Goal: Task Accomplishment & Management: Use online tool/utility

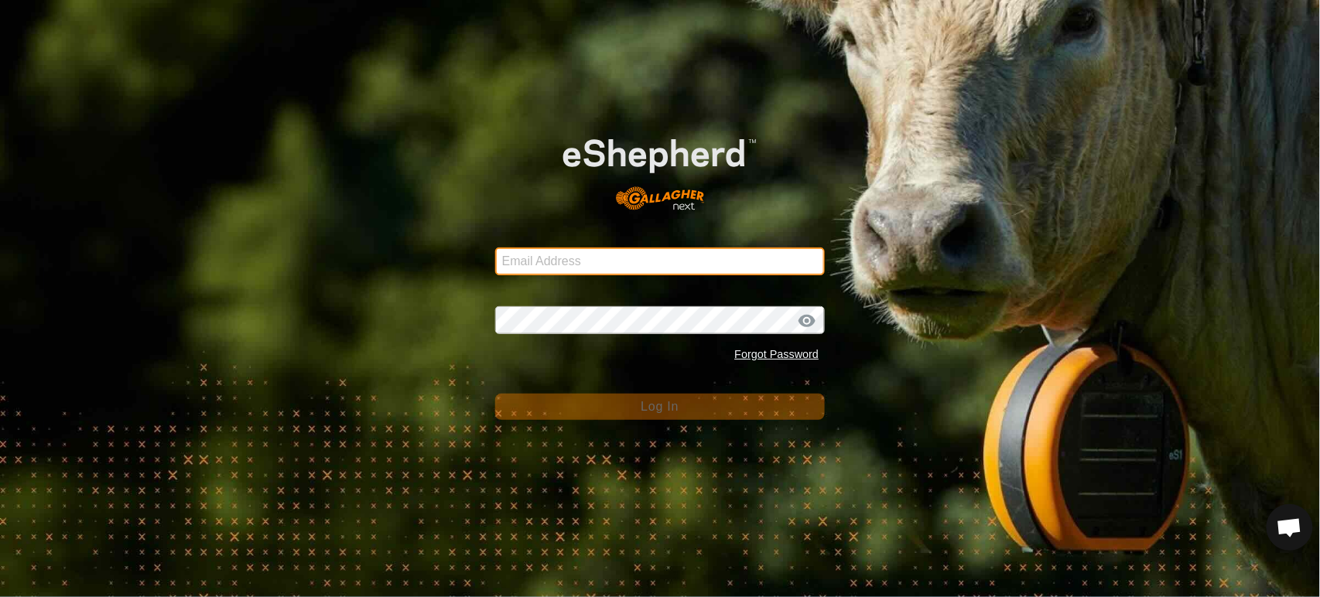
click at [526, 262] on input "Email Address" at bounding box center [660, 262] width 330 height 28
click at [764, 266] on input "Email Address" at bounding box center [660, 262] width 330 height 28
click at [0, 597] on com-1password-button at bounding box center [0, 597] width 0 height 0
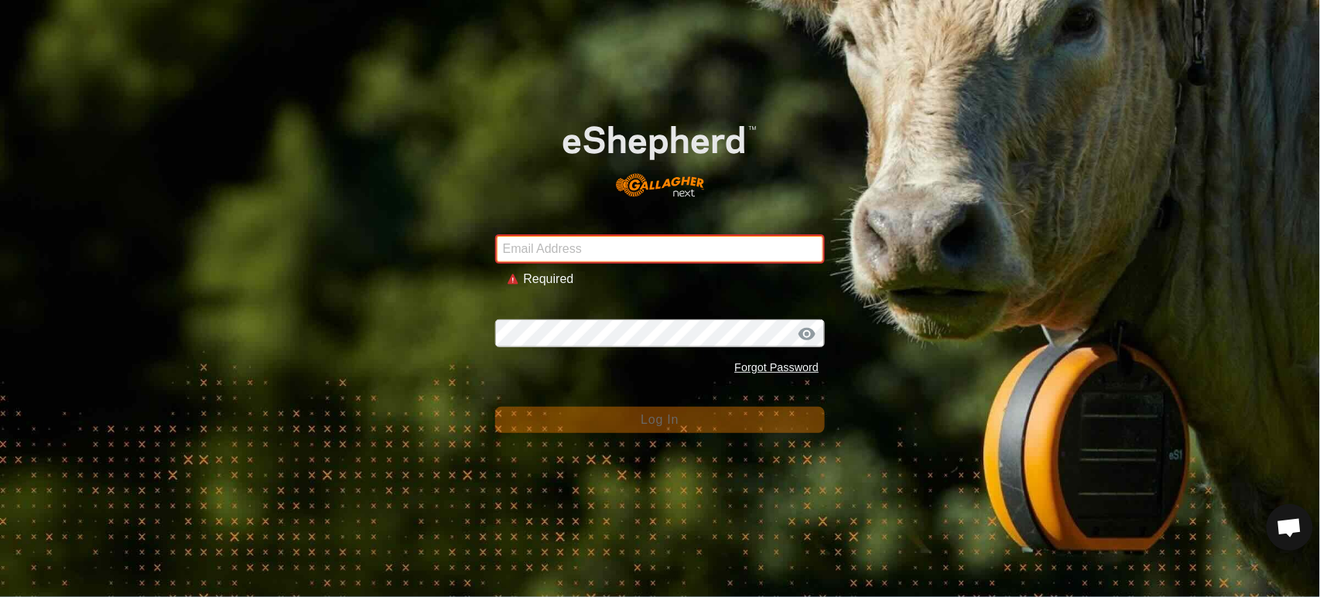
type input "[PERSON_NAME][EMAIL_ADDRESS][DOMAIN_NAME]"
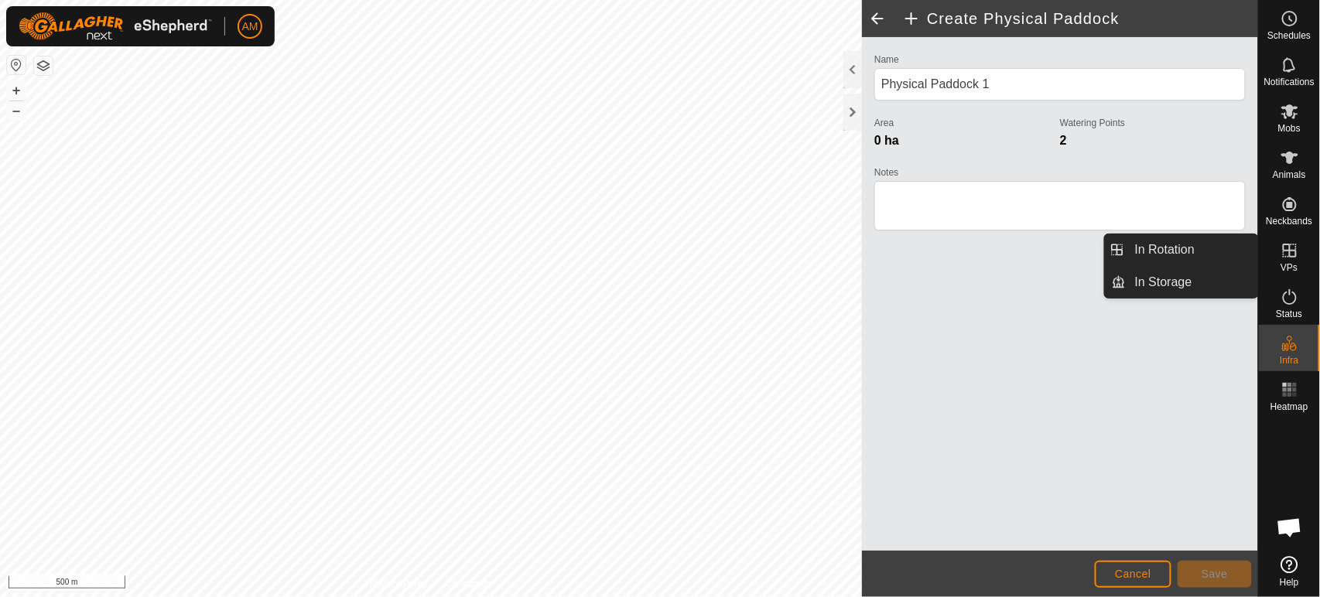
click at [1201, 254] on link "In Rotation" at bounding box center [1192, 249] width 132 height 31
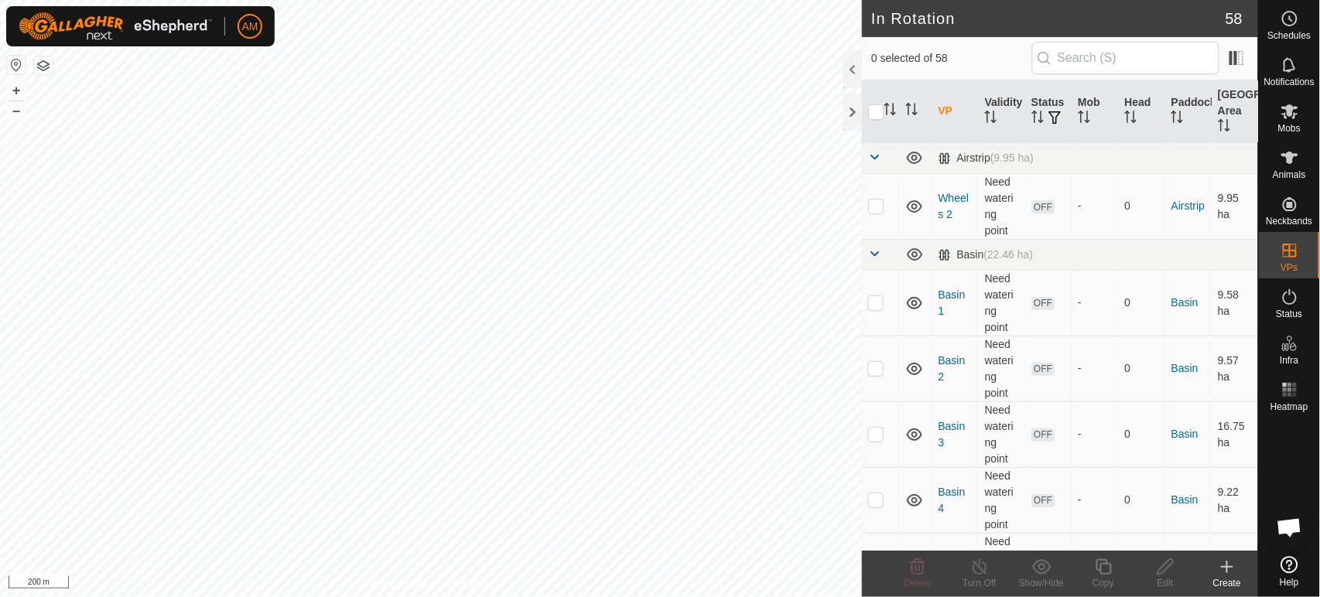
click at [1223, 571] on icon at bounding box center [1227, 567] width 19 height 19
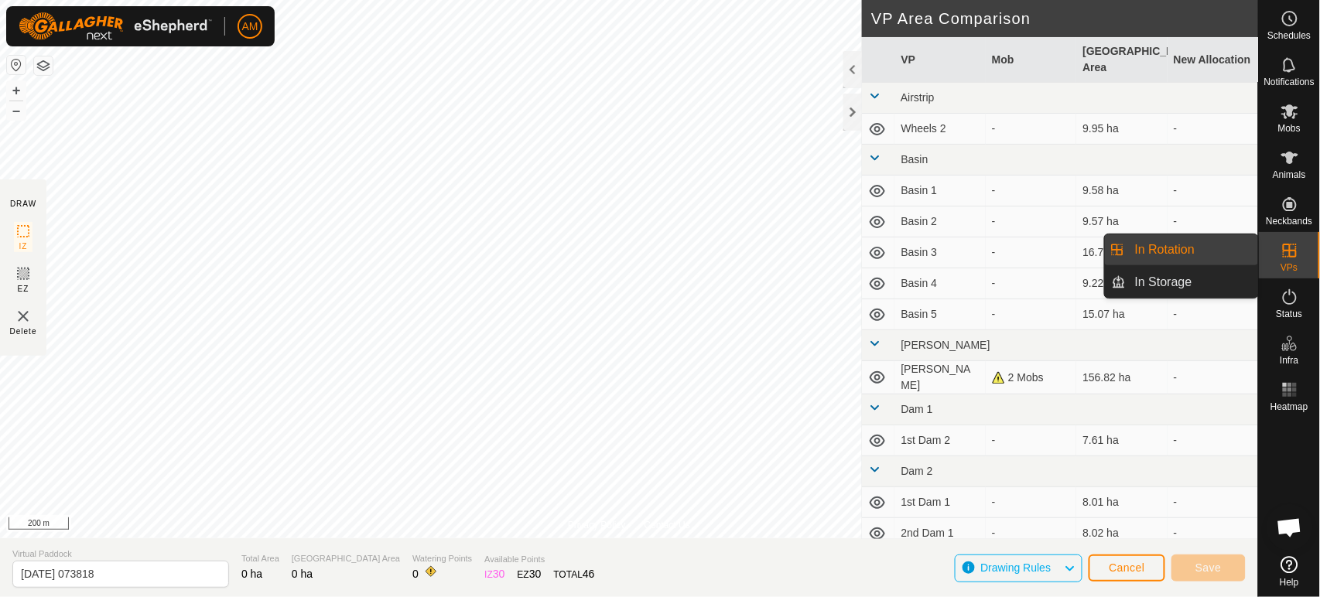
drag, startPoint x: 1257, startPoint y: 251, endPoint x: 1201, endPoint y: 252, distance: 56.5
click at [1201, 252] on link "In Rotation" at bounding box center [1192, 249] width 132 height 31
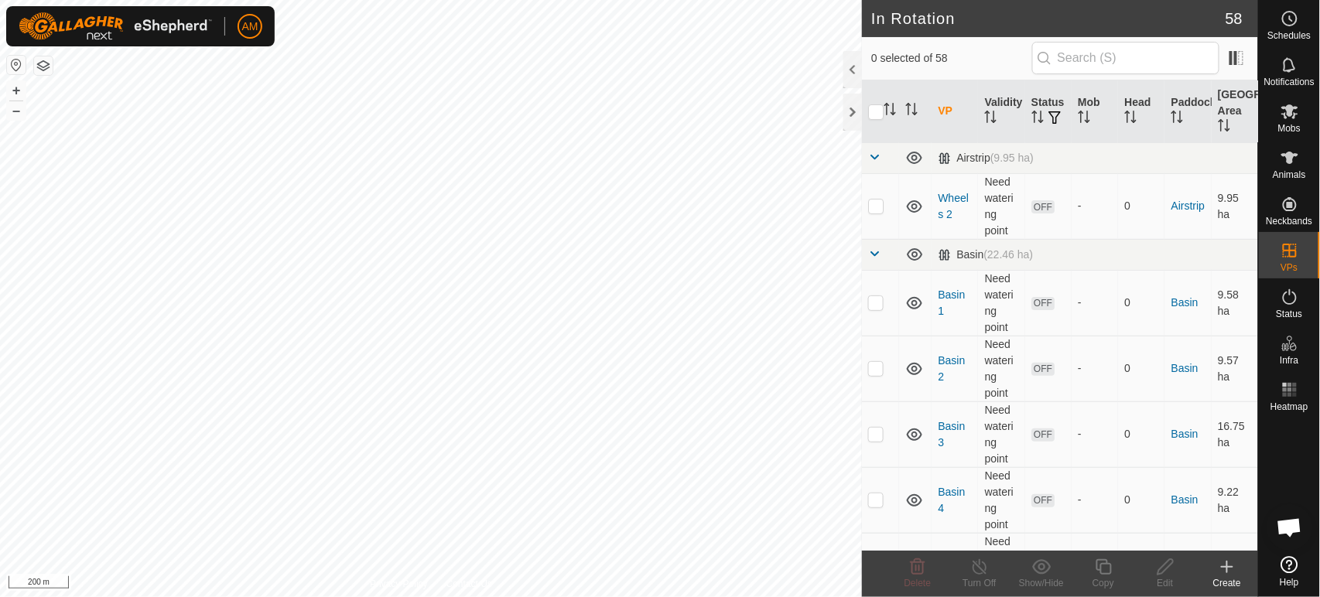
click at [1229, 564] on icon at bounding box center [1227, 567] width 19 height 19
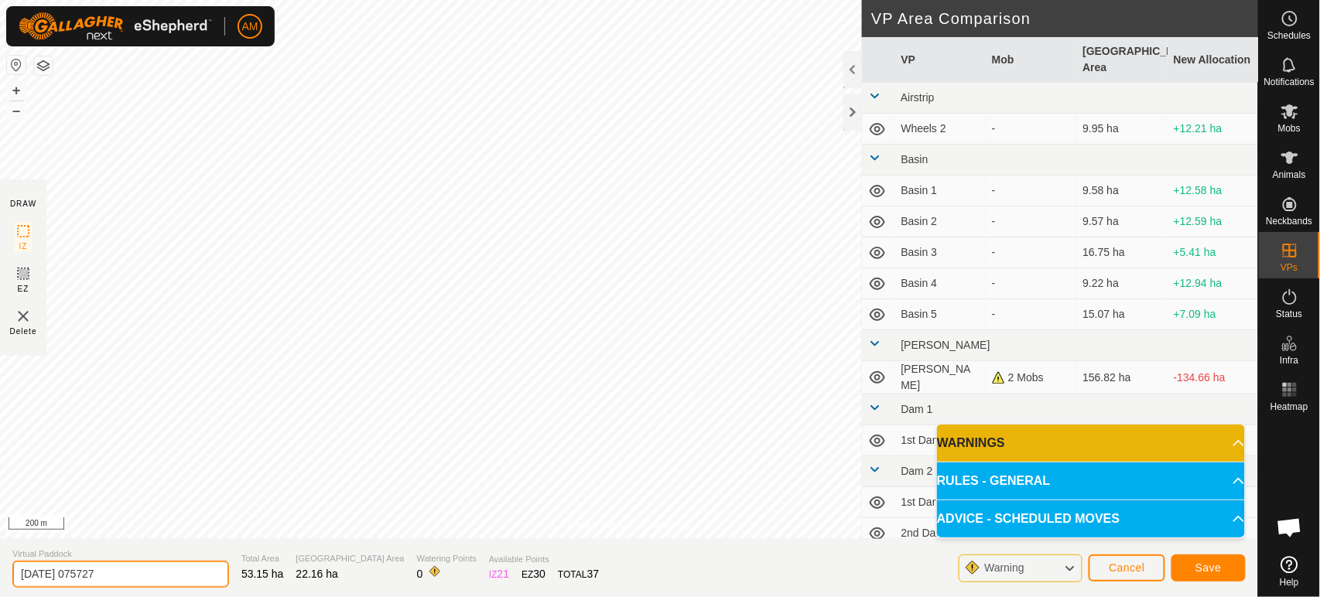
drag, startPoint x: 190, startPoint y: 573, endPoint x: 0, endPoint y: 557, distance: 190.2
click at [0, 557] on section "Virtual Paddock [DATE] 075727 Total Area 53.15 ha Grazing Area 22.16 ha Waterin…" at bounding box center [629, 568] width 1258 height 59
type input "VP River"
click at [1204, 571] on span "Save" at bounding box center [1208, 568] width 26 height 12
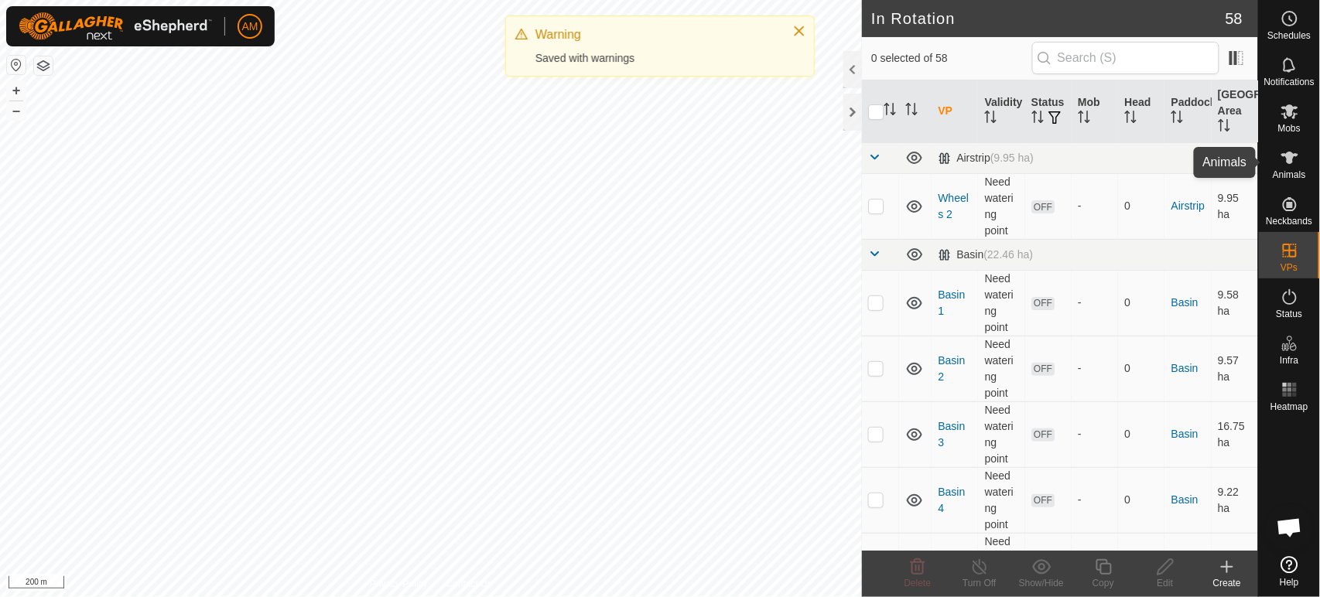
click at [1298, 175] on span "Animals" at bounding box center [1289, 174] width 33 height 9
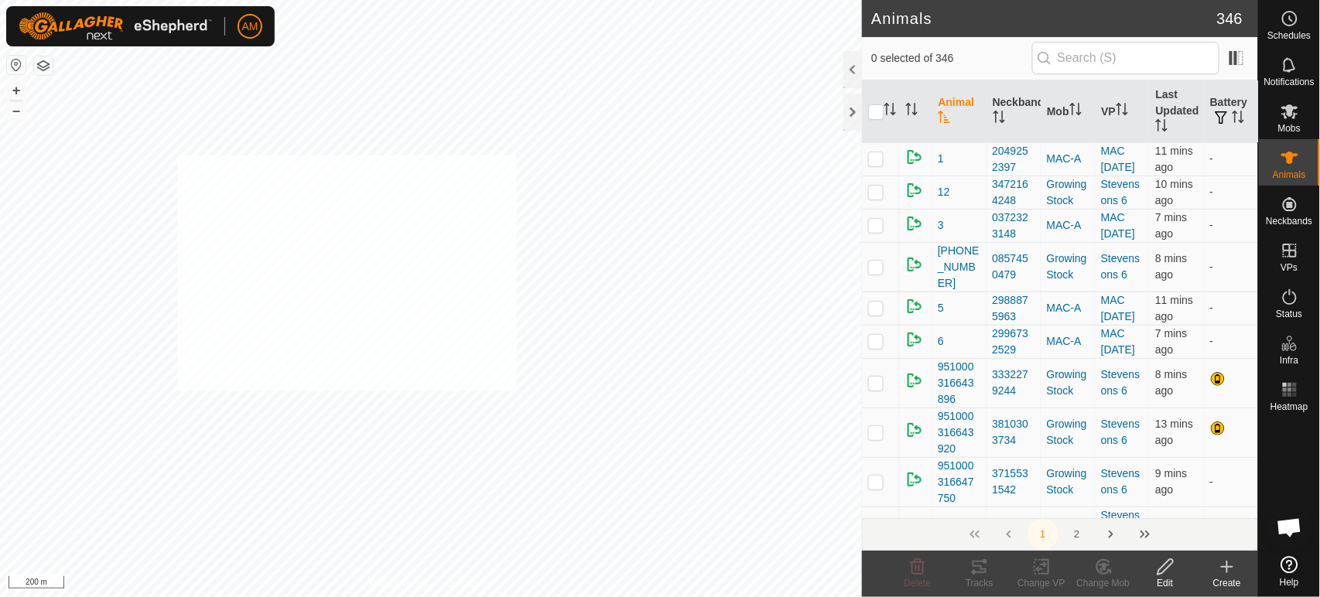
checkbox input "true"
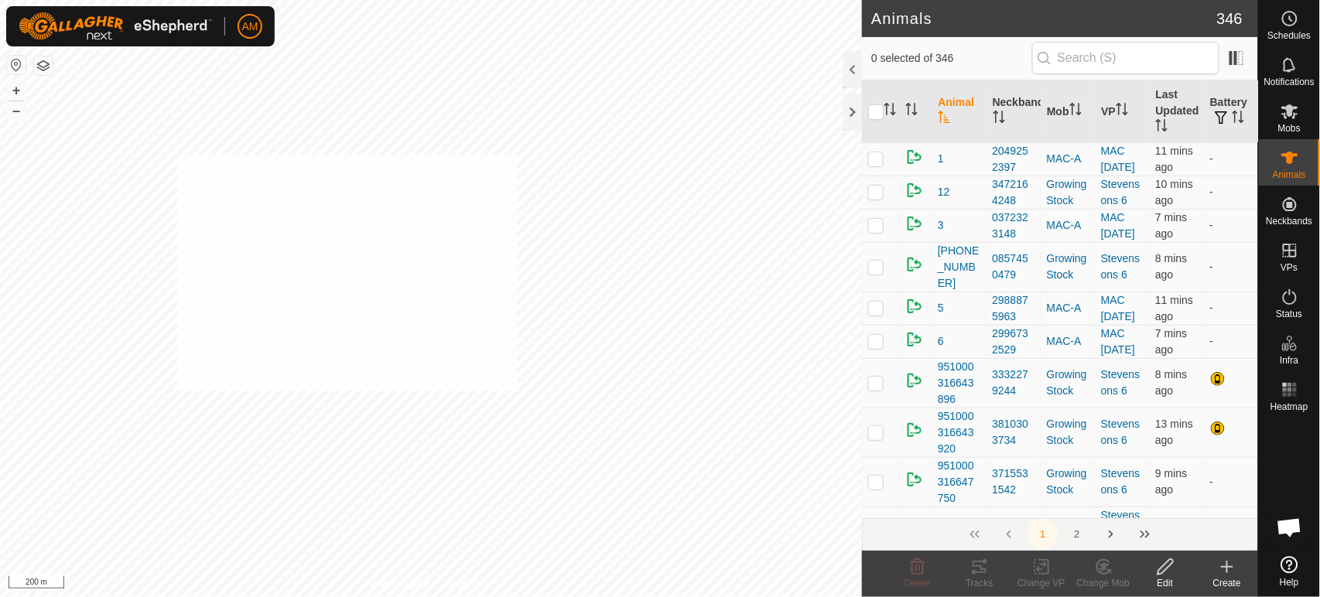
checkbox input "true"
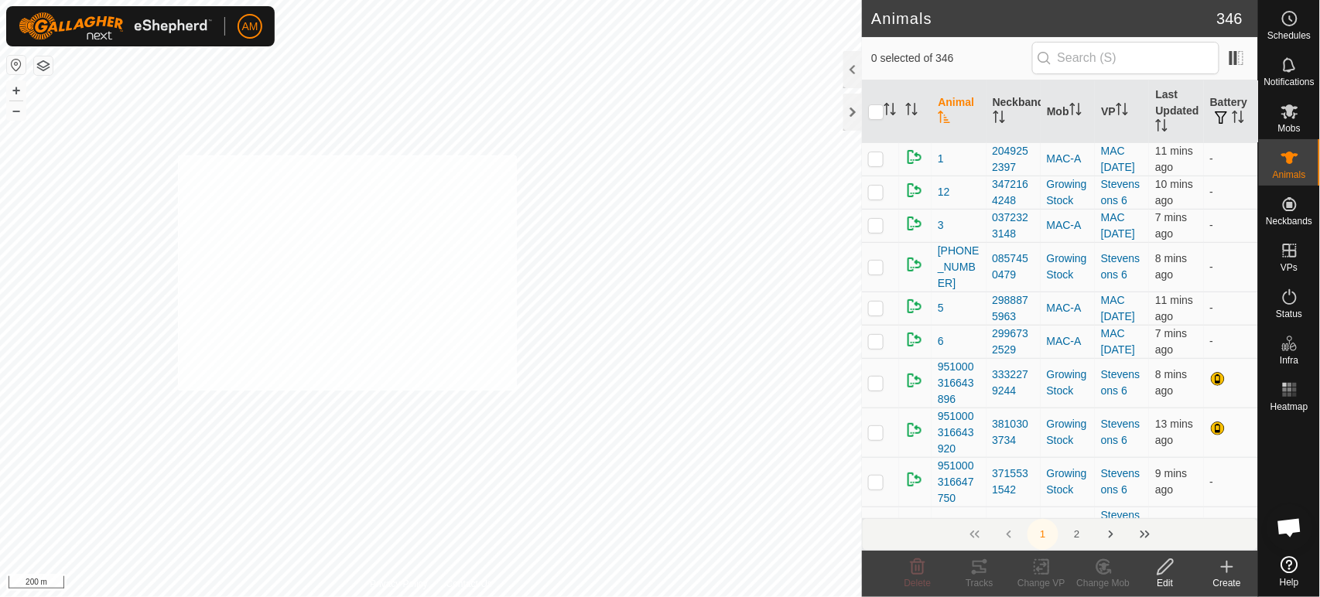
checkbox input "true"
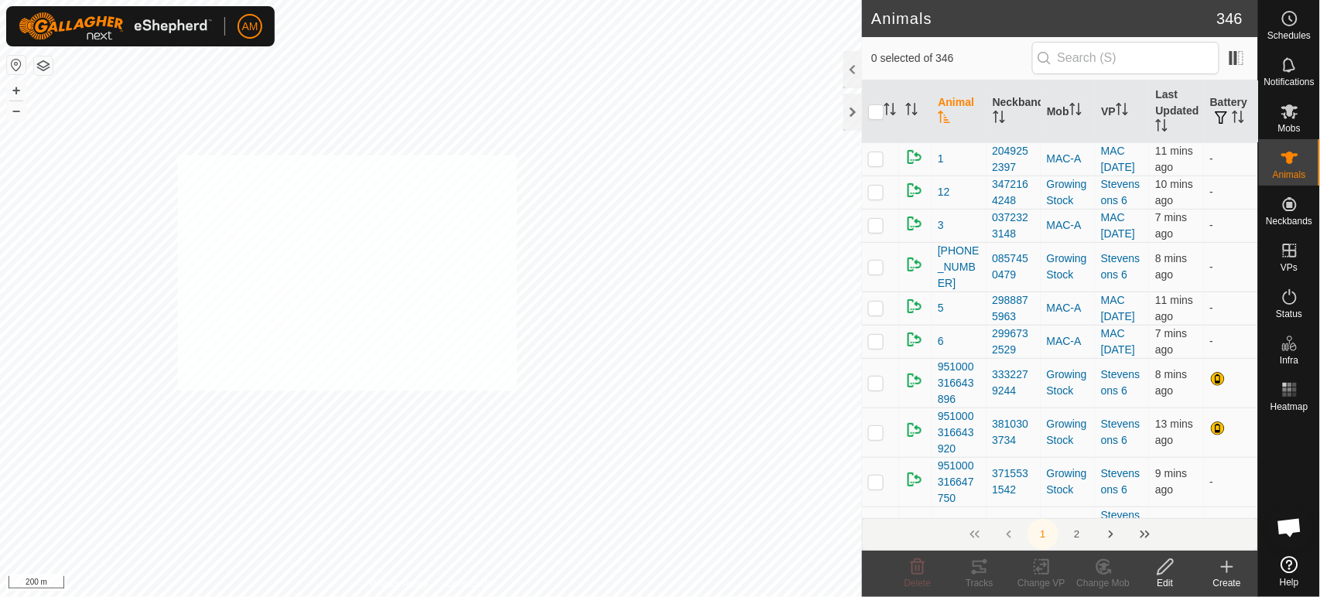
checkbox input "true"
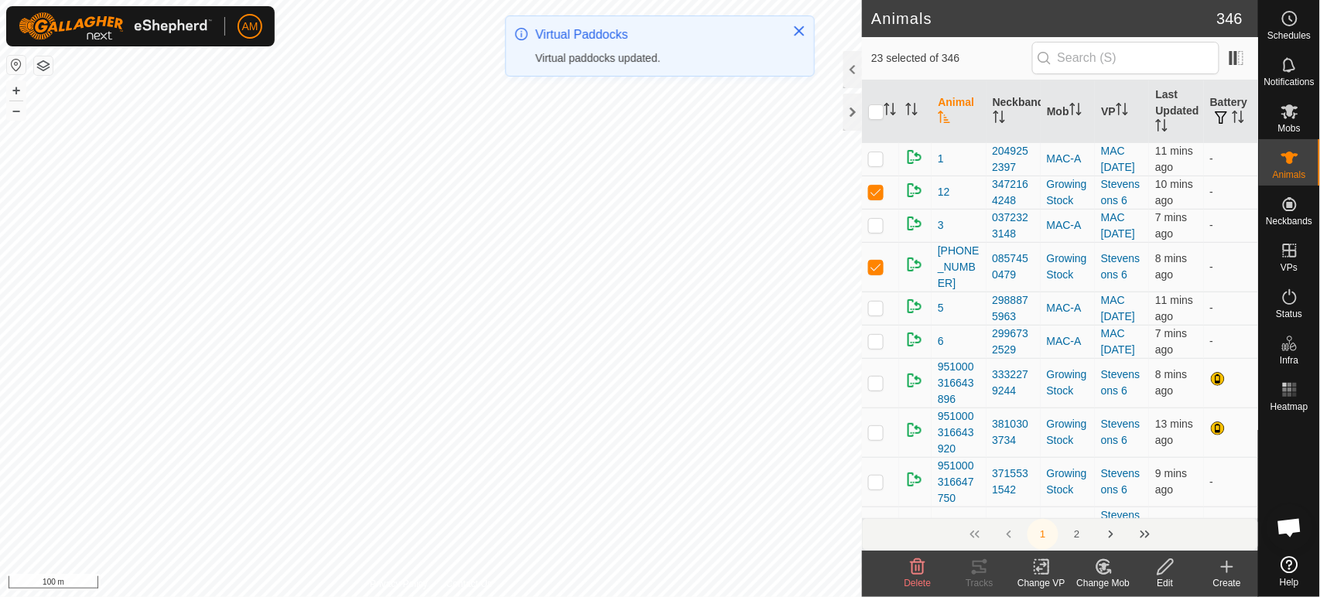
checkbox input "true"
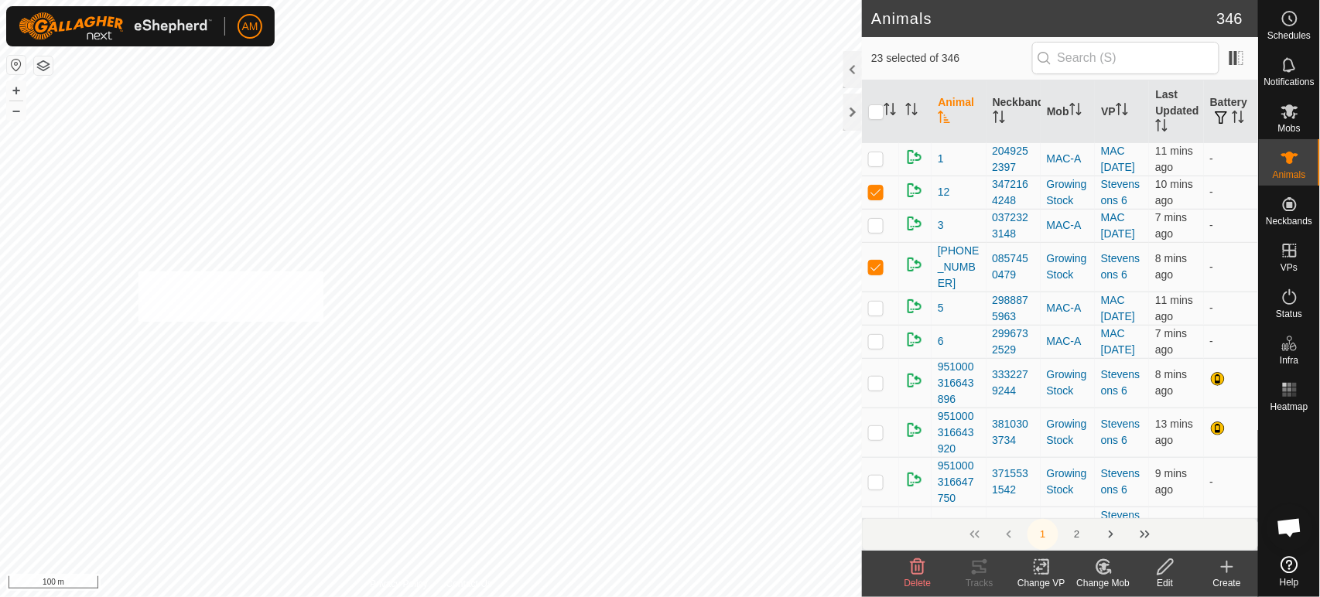
checkbox input "true"
click at [1047, 571] on icon at bounding box center [1041, 567] width 19 height 19
click at [1036, 494] on link "Choose VP..." at bounding box center [1088, 500] width 153 height 31
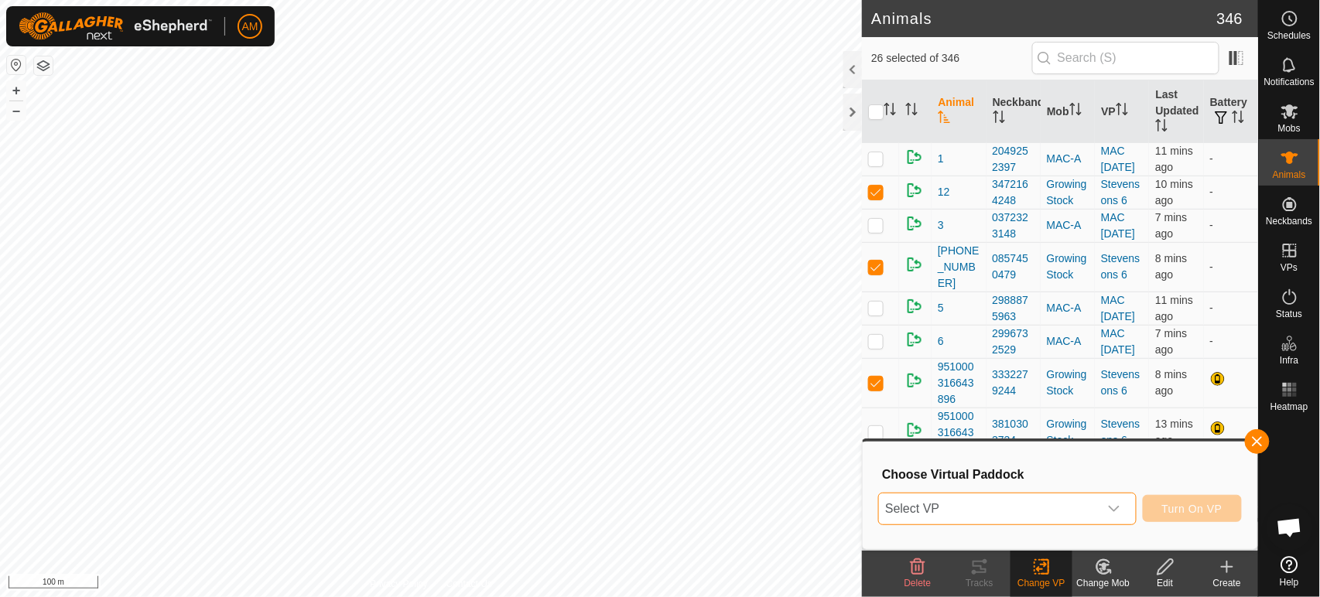
click at [969, 495] on span "Select VP" at bounding box center [988, 509] width 219 height 31
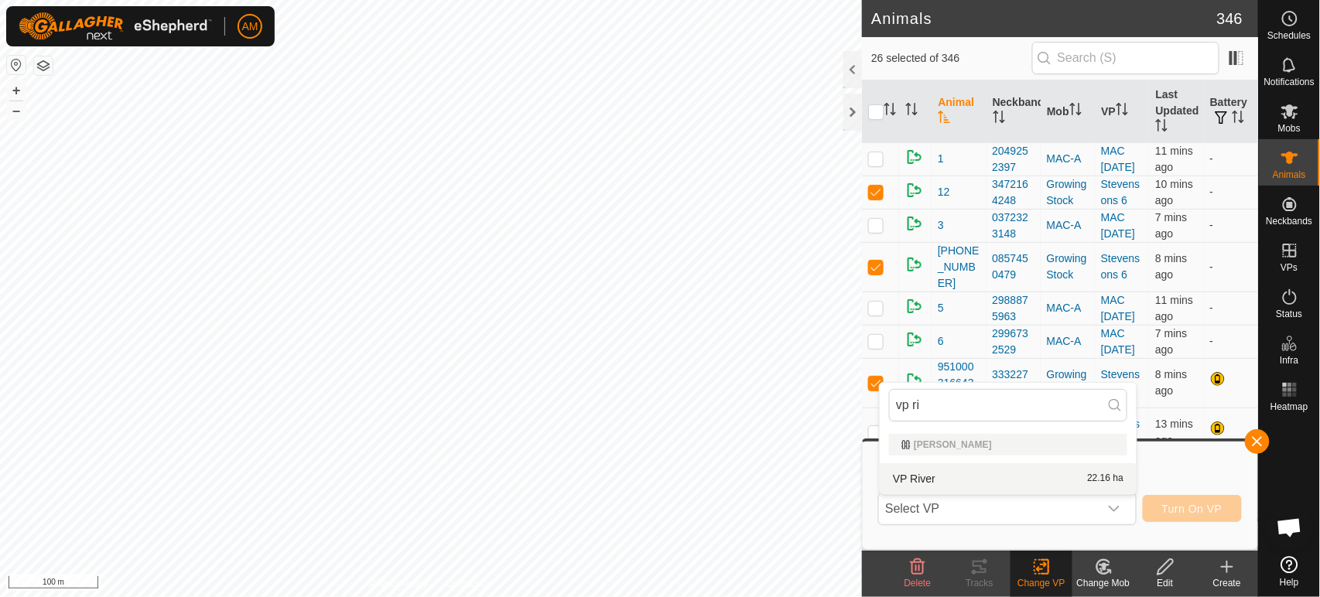
type input "vp ri"
click at [909, 477] on li "VP River 22.16 ha" at bounding box center [1008, 478] width 257 height 31
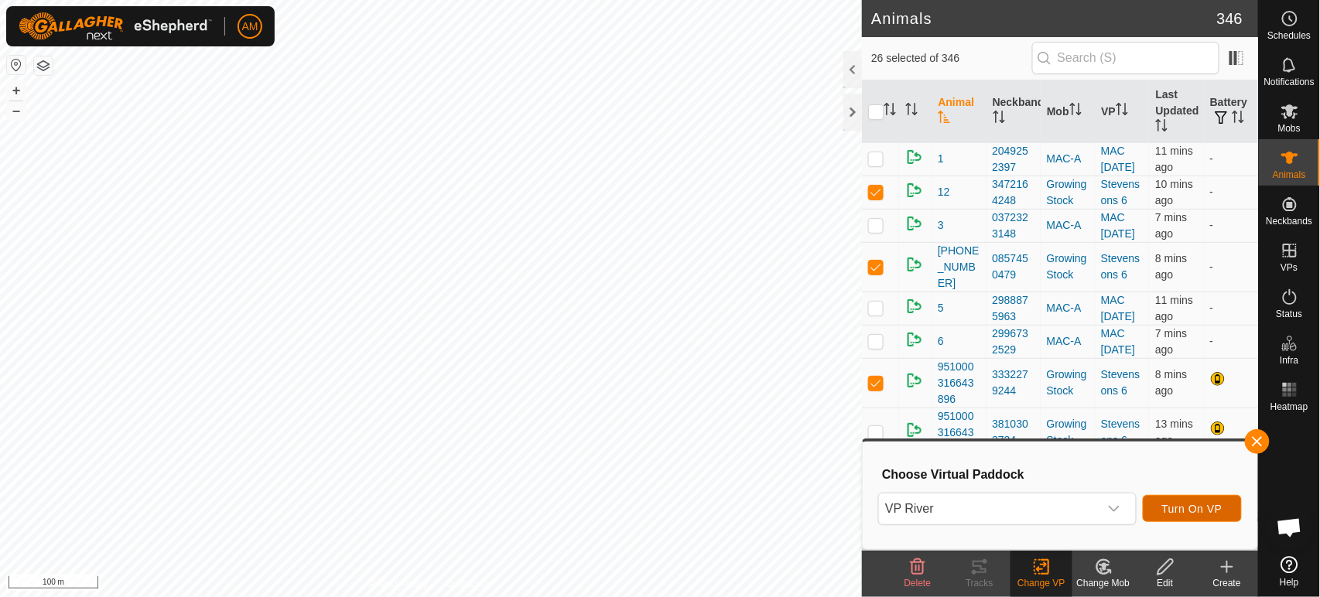
click at [1181, 500] on button "Turn On VP" at bounding box center [1192, 508] width 99 height 27
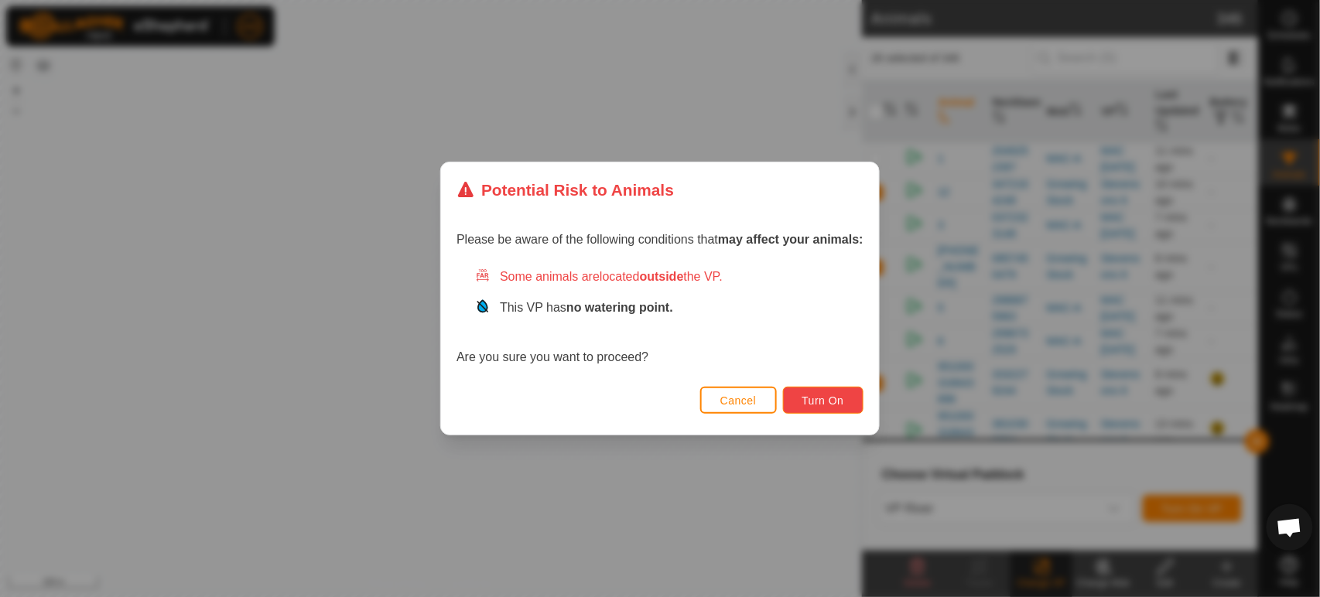
click at [816, 397] on span "Turn On" at bounding box center [823, 401] width 42 height 12
